Goal: Information Seeking & Learning: Learn about a topic

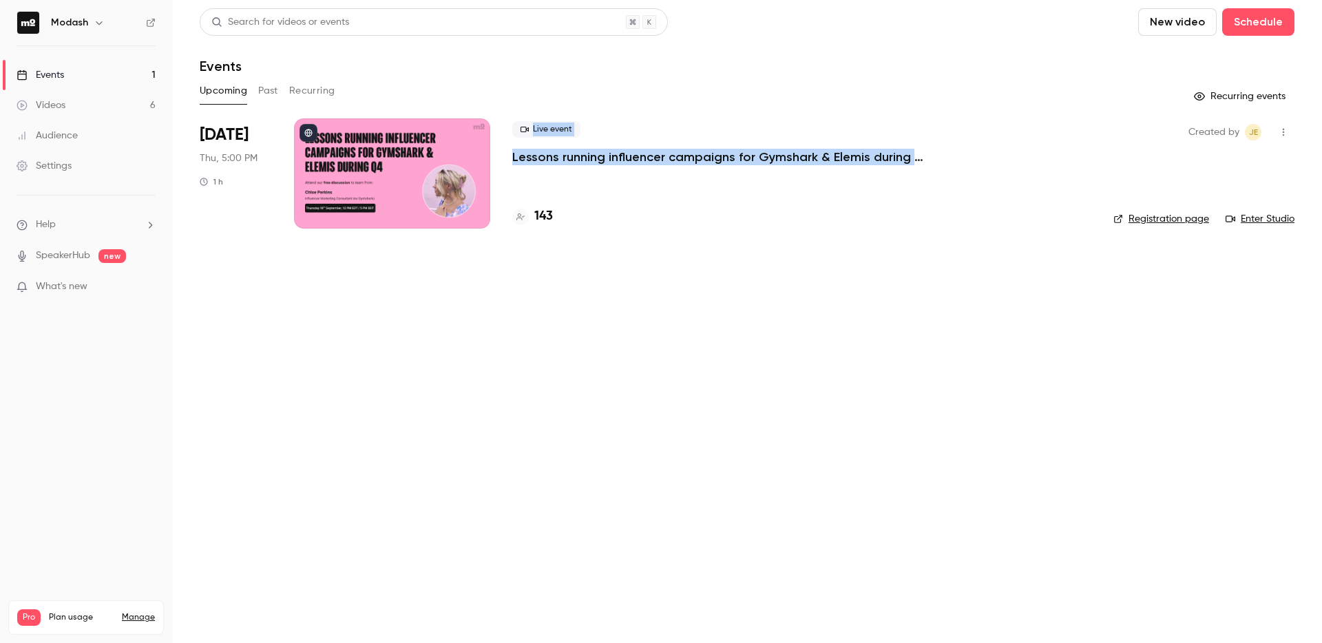
drag, startPoint x: 945, startPoint y: 161, endPoint x: 491, endPoint y: 161, distance: 453.8
click at [491, 161] on li "[DATE] Thu, 5:00 PM 1 h Live event Lessons running influencer campaigns for Gym…" at bounding box center [747, 181] width 1095 height 127
click at [963, 151] on div "Live event Lessons running influencer campaigns for Gymshark & Elemis during Q4" at bounding box center [801, 143] width 579 height 44
drag, startPoint x: 957, startPoint y: 162, endPoint x: 507, endPoint y: 154, distance: 449.8
click at [507, 154] on li "Sep 18 Thu, 5:00 PM 1 h Live event Lessons running influencer campaigns for Gym…" at bounding box center [747, 181] width 1095 height 127
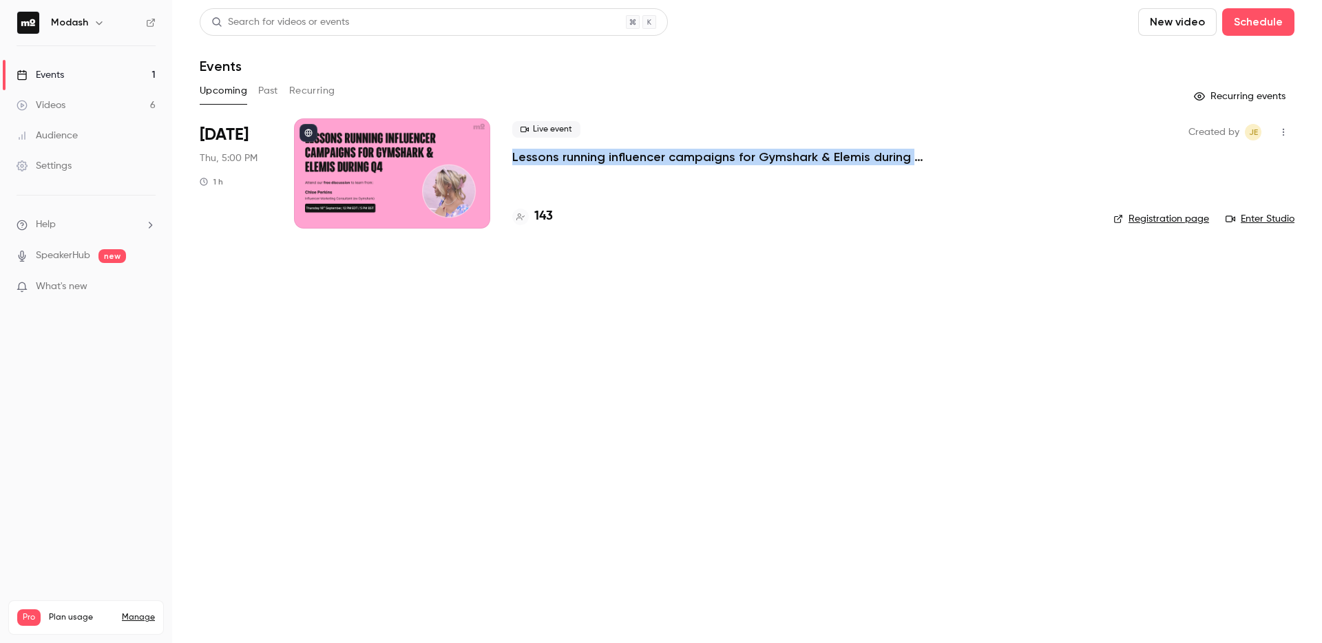
copy p "Lessons running influencer campaigns for Gymshark & Elemis during Q4"
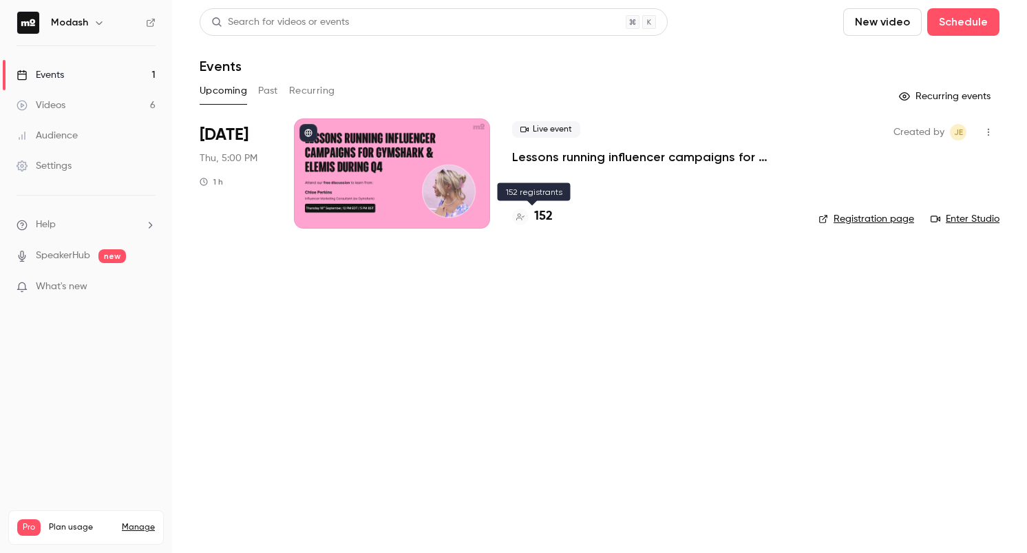
click at [517, 220] on div at bounding box center [520, 217] width 17 height 17
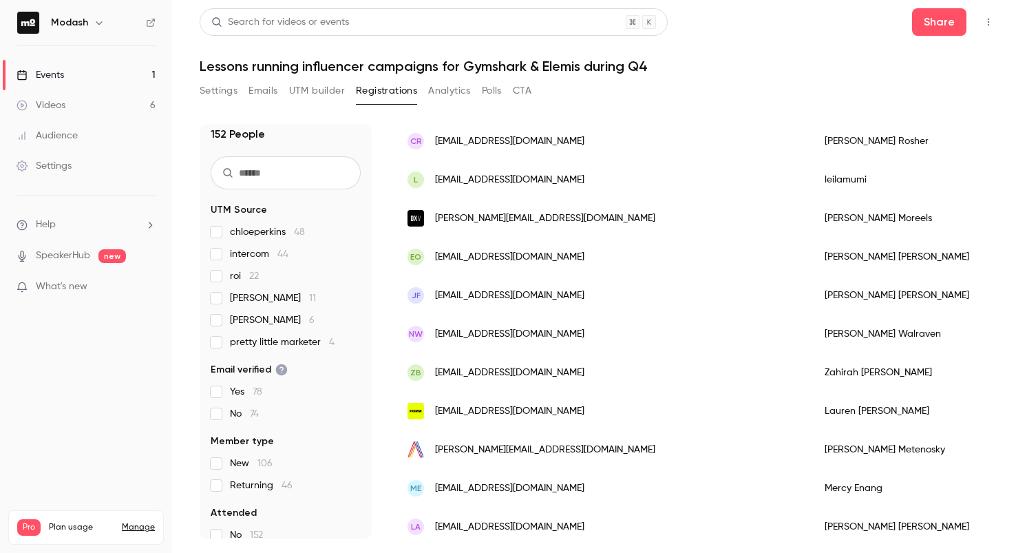
scroll to position [147, 0]
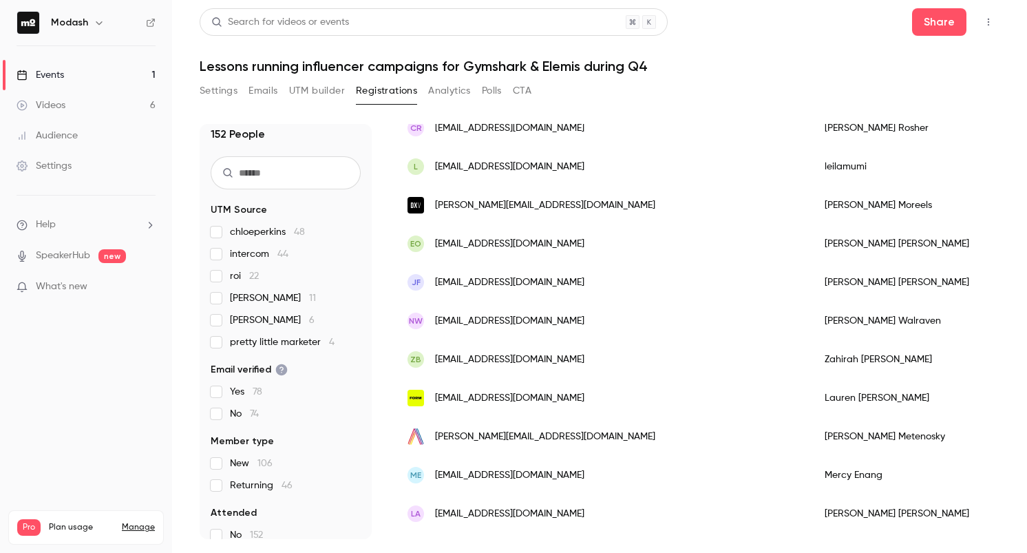
click at [88, 75] on link "Events 1" at bounding box center [86, 75] width 172 height 30
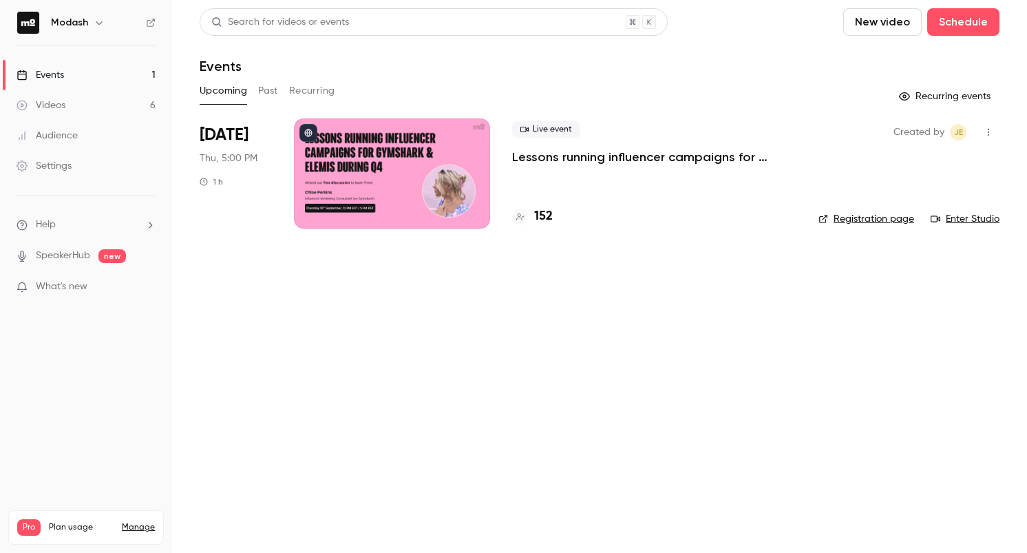
click at [334, 401] on main "Search for videos or events New video Schedule Events Upcoming Past Recurring R…" at bounding box center [599, 276] width 855 height 553
click at [81, 70] on link "Events 1" at bounding box center [86, 75] width 172 height 30
click at [87, 100] on link "Videos 6" at bounding box center [86, 105] width 172 height 30
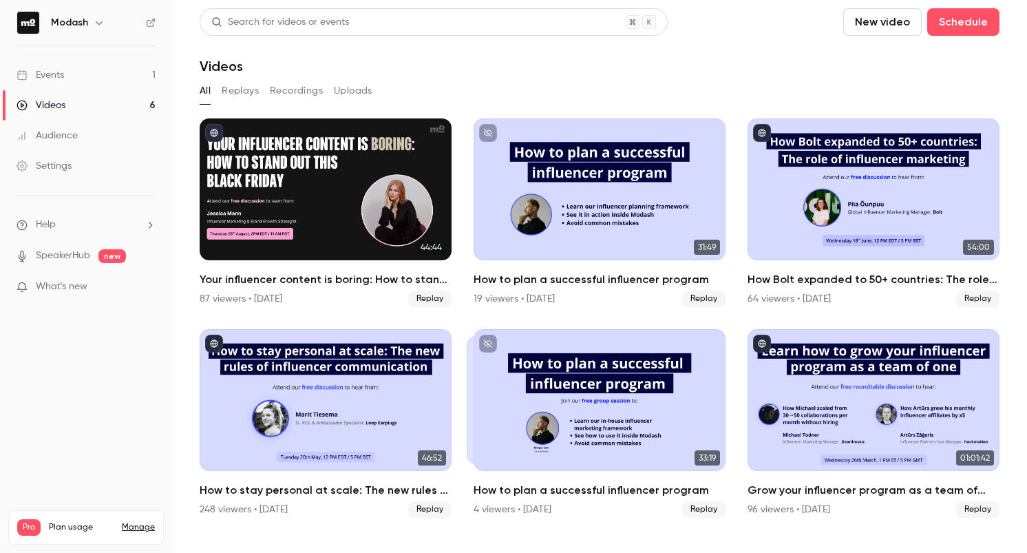
click at [129, 79] on link "Events 1" at bounding box center [86, 75] width 172 height 30
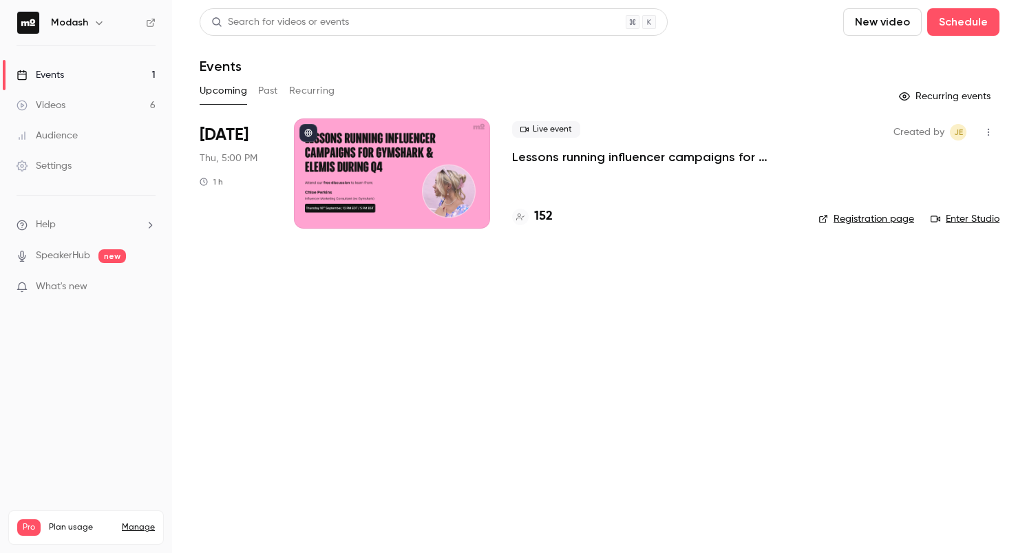
click at [280, 92] on div "Upcoming Past Recurring" at bounding box center [600, 91] width 800 height 22
click at [270, 90] on button "Past" at bounding box center [268, 91] width 20 height 22
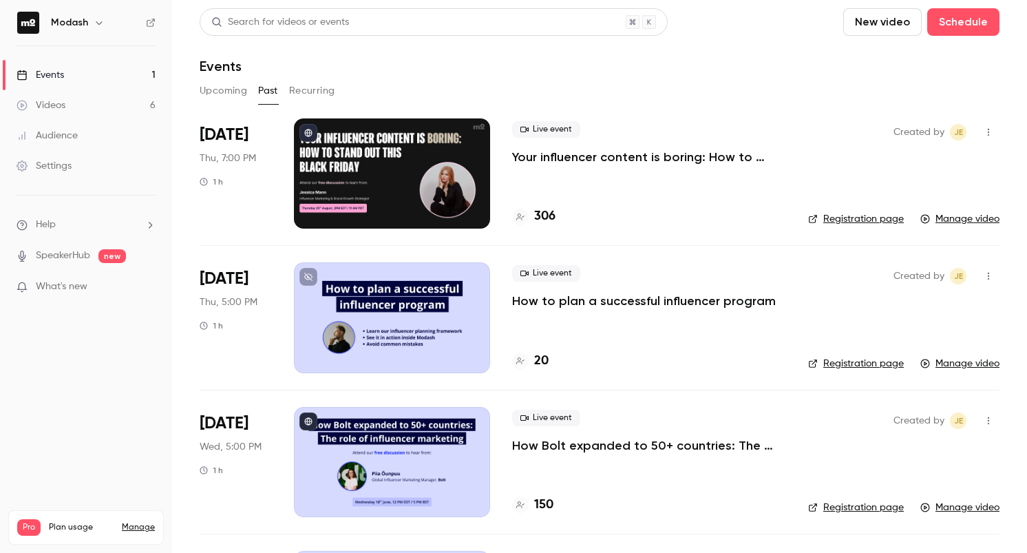
click at [86, 125] on link "Audience" at bounding box center [86, 136] width 172 height 30
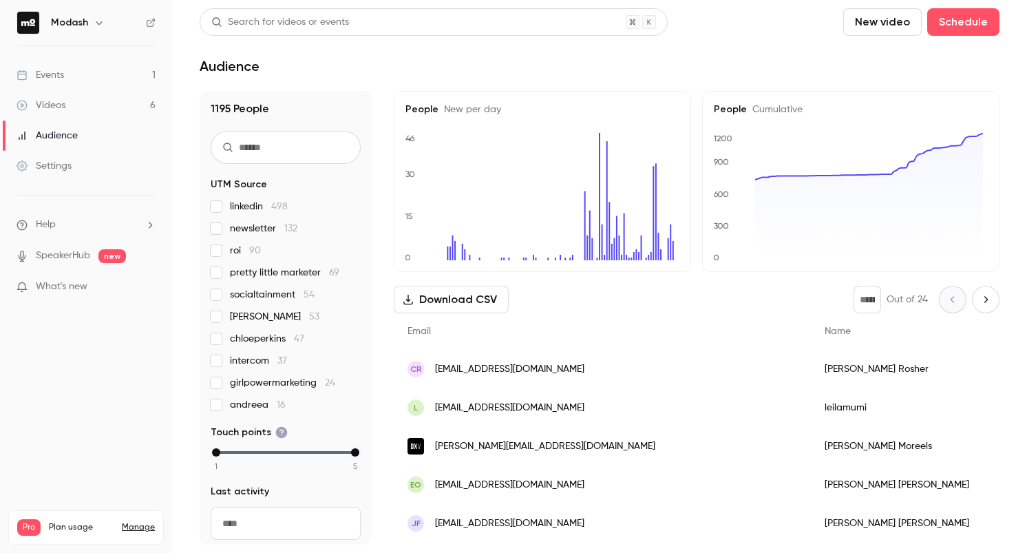
scroll to position [4, 0]
